Goal: Task Accomplishment & Management: Manage account settings

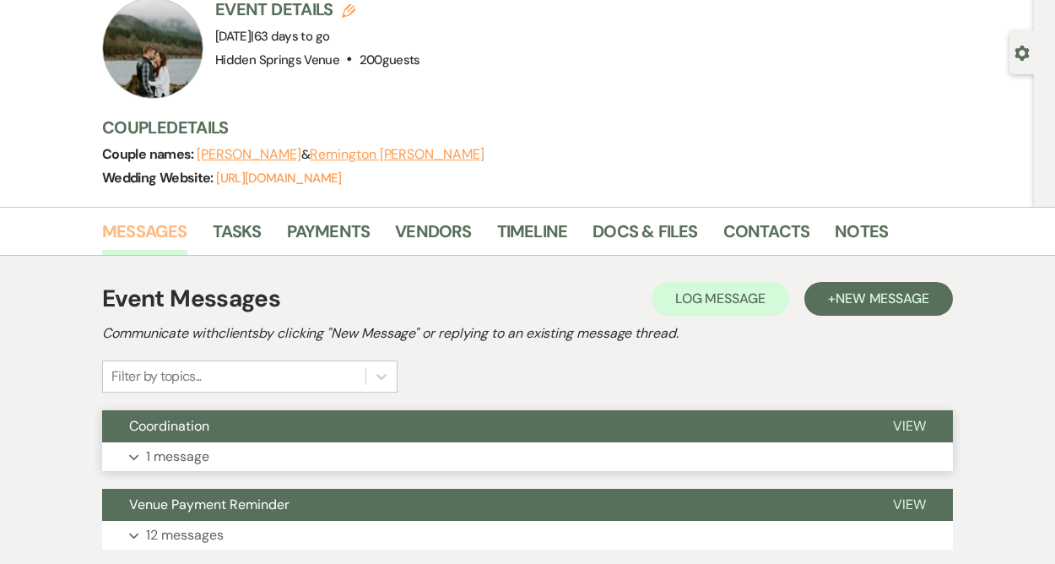
scroll to position [121, 0]
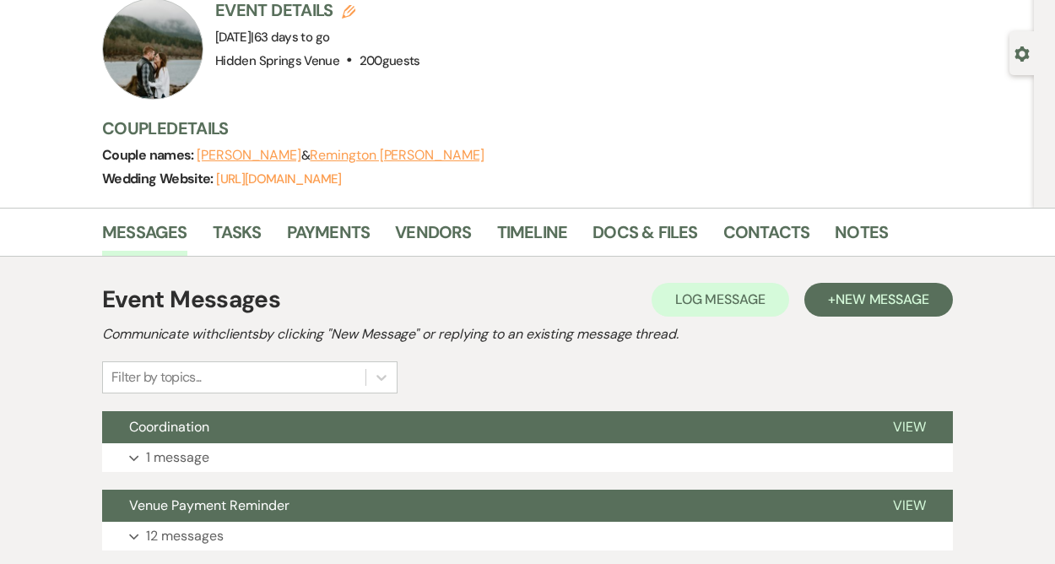
click at [252, 152] on button "[PERSON_NAME]" at bounding box center [249, 156] width 105 height 14
select select "1"
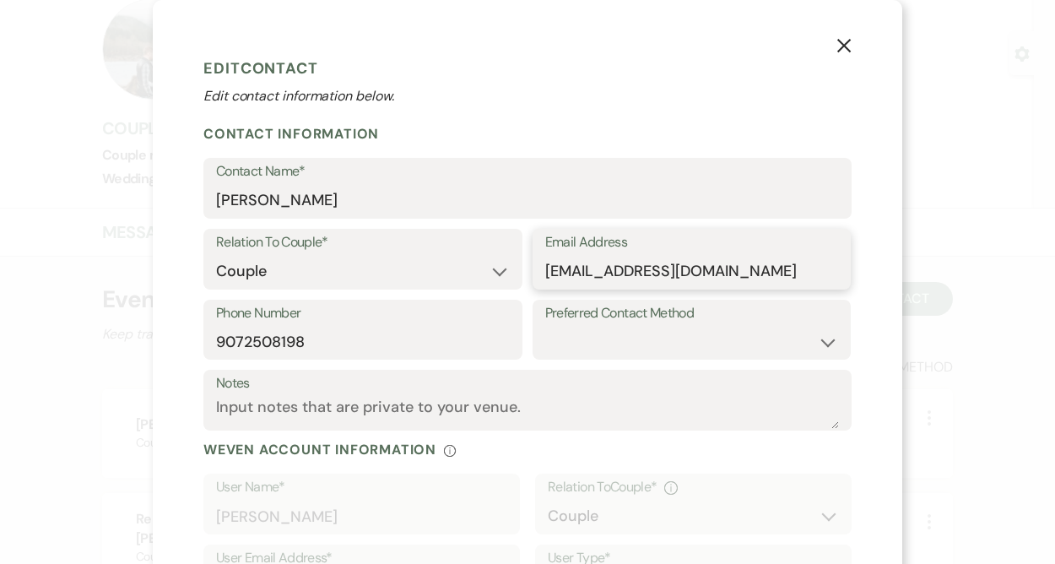
click at [630, 268] on input "[EMAIL_ADDRESS][DOMAIN_NAME]" at bounding box center [692, 271] width 294 height 33
click at [844, 45] on use "button" at bounding box center [844, 46] width 14 height 14
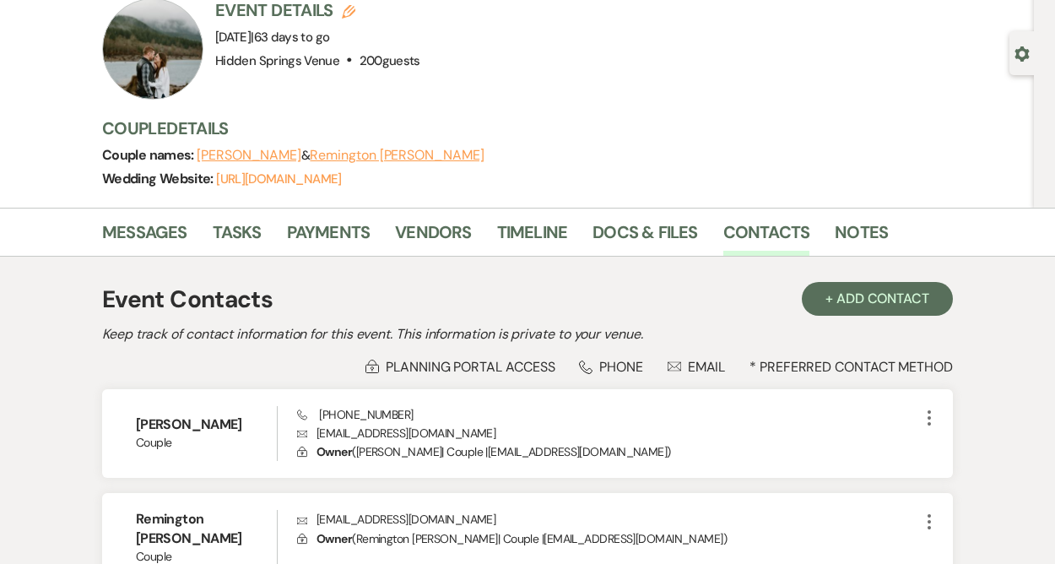
click at [354, 156] on button "Remington [PERSON_NAME]" at bounding box center [397, 156] width 174 height 14
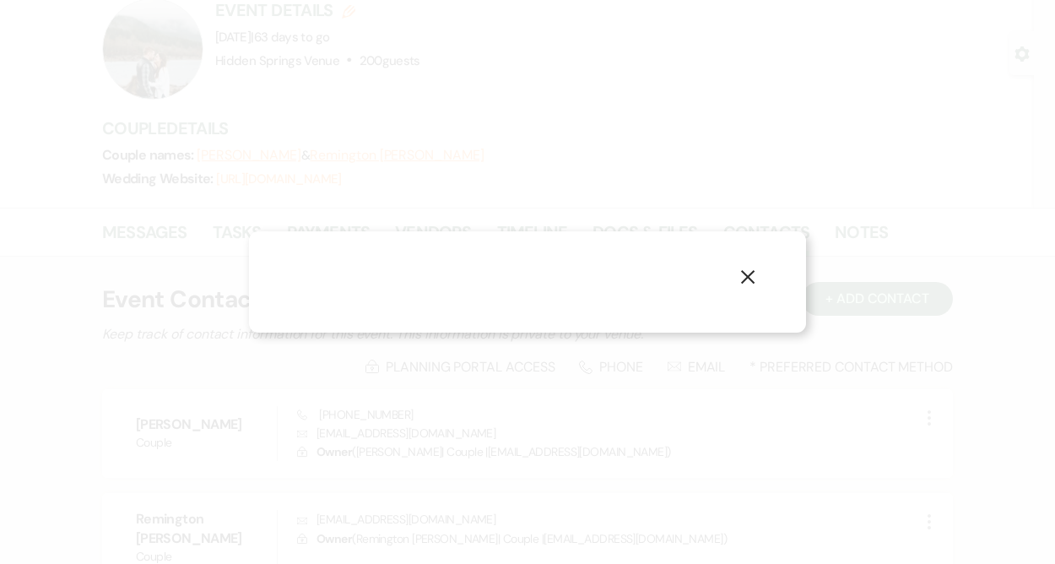
select select "1"
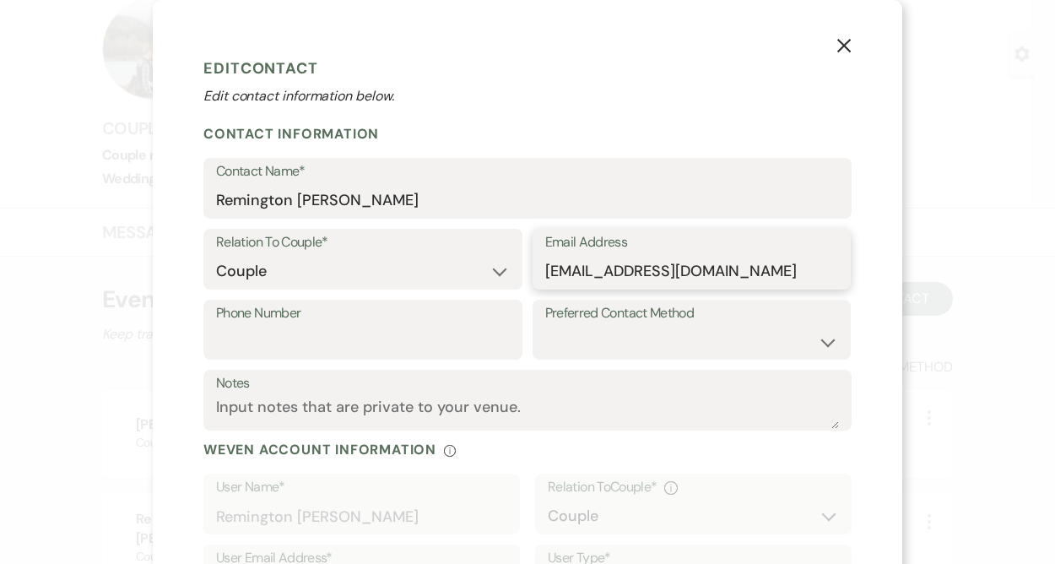
click at [657, 273] on input "[EMAIL_ADDRESS][DOMAIN_NAME]" at bounding box center [692, 271] width 294 height 33
